Goal: Transaction & Acquisition: Purchase product/service

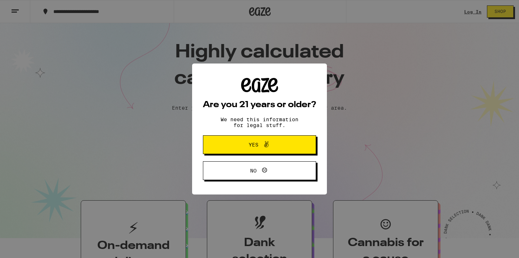
click at [257, 149] on span "Yes" at bounding box center [259, 144] width 55 height 9
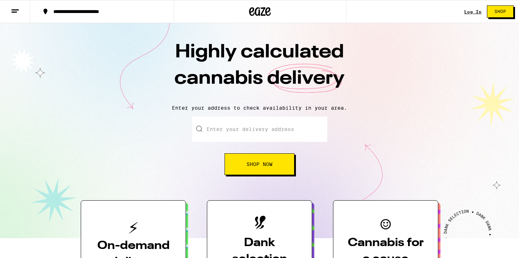
click at [475, 12] on link "Log In" at bounding box center [472, 11] width 17 height 5
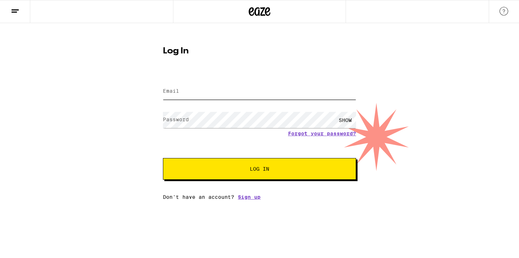
type input "[EMAIL_ADDRESS][DOMAIN_NAME]"
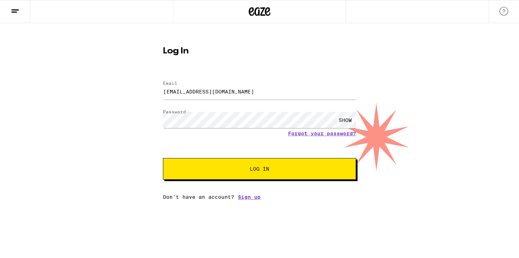
click at [238, 173] on button "Log In" at bounding box center [259, 169] width 193 height 22
